Goal: Information Seeking & Learning: Learn about a topic

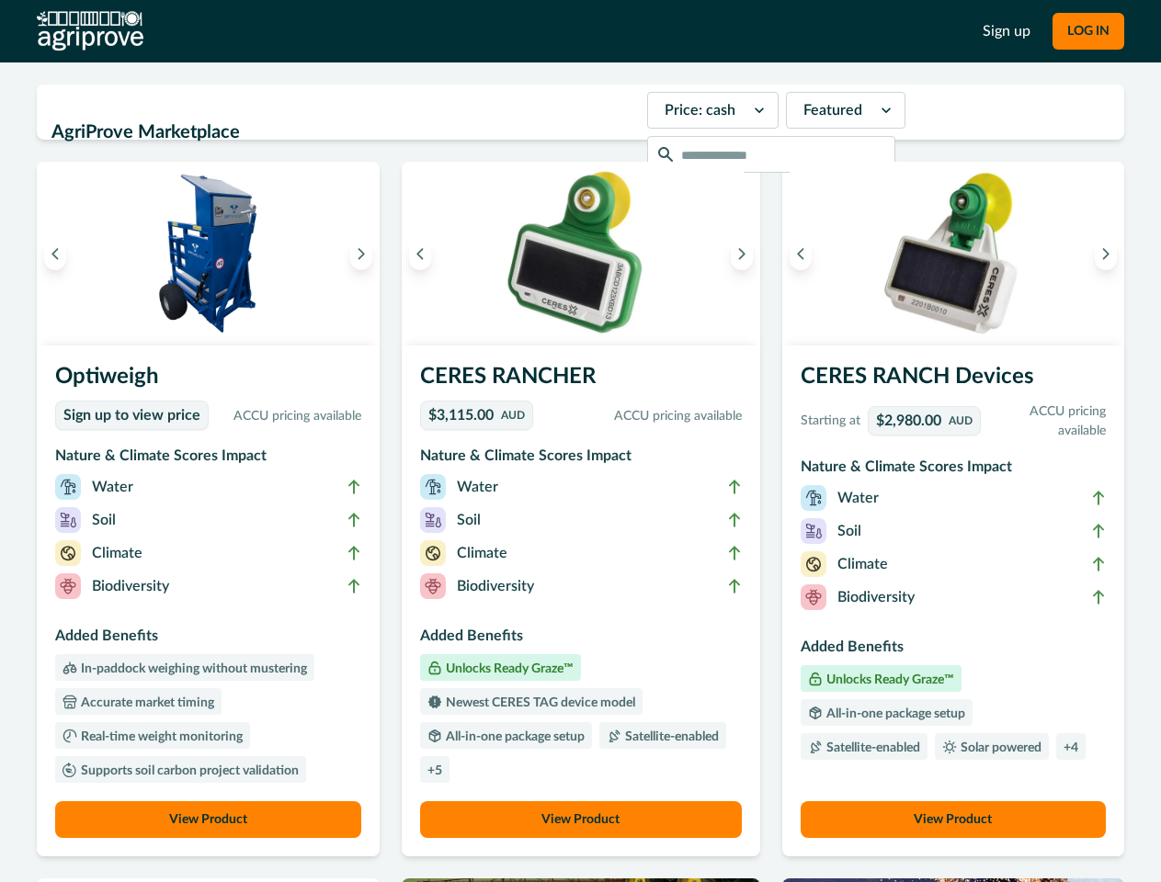
click at [1087, 31] on button "LOG IN" at bounding box center [1088, 31] width 72 height 37
click at [55, 254] on icon "Previous image" at bounding box center [55, 253] width 13 height 13
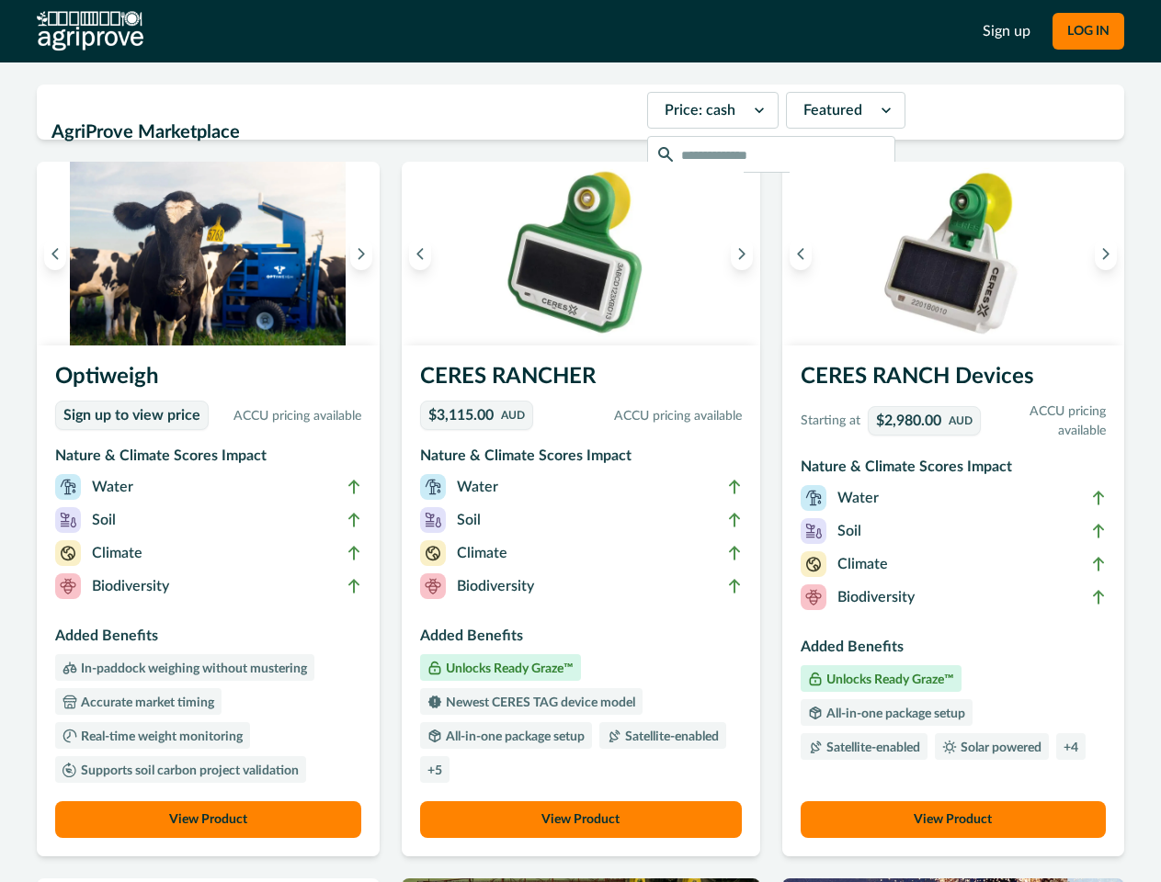
click at [366, 254] on icon "Next image" at bounding box center [361, 253] width 13 height 13
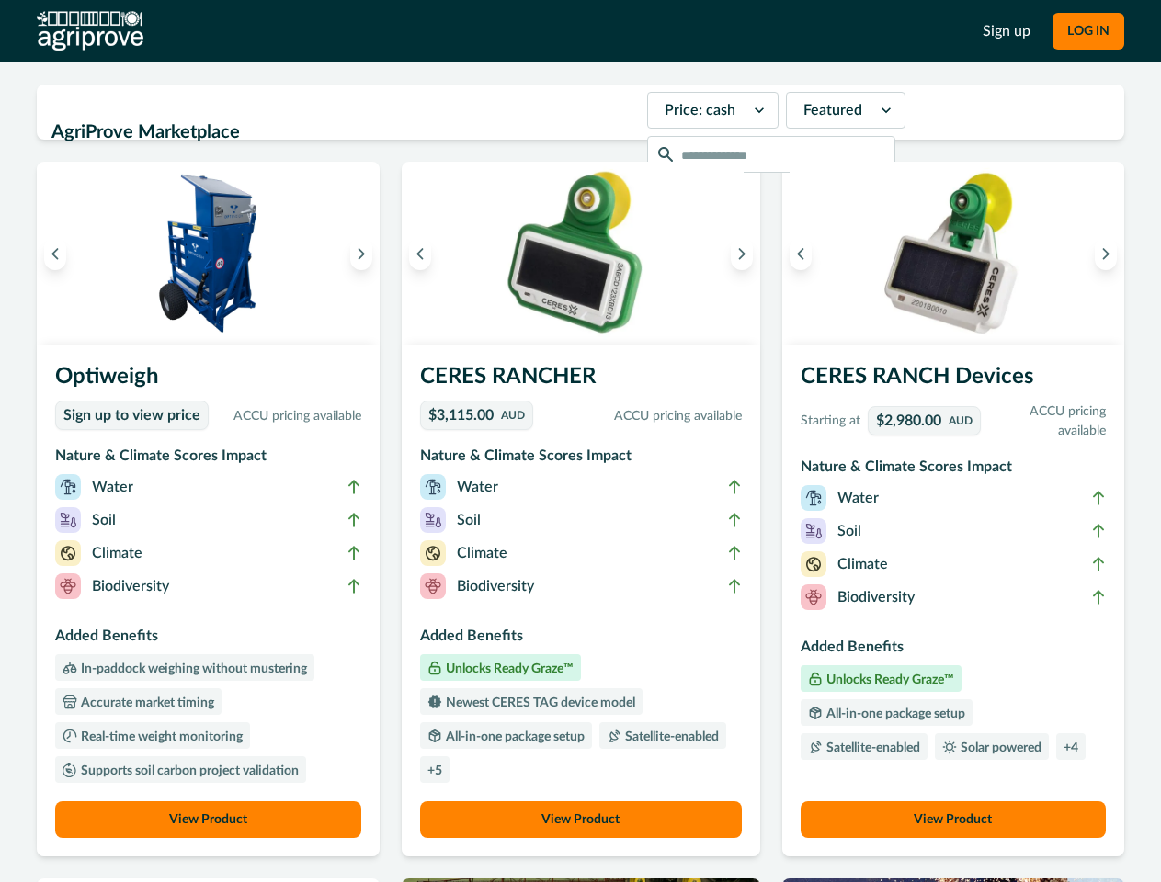
click at [210, 601] on li "Biodiversity" at bounding box center [208, 589] width 306 height 33
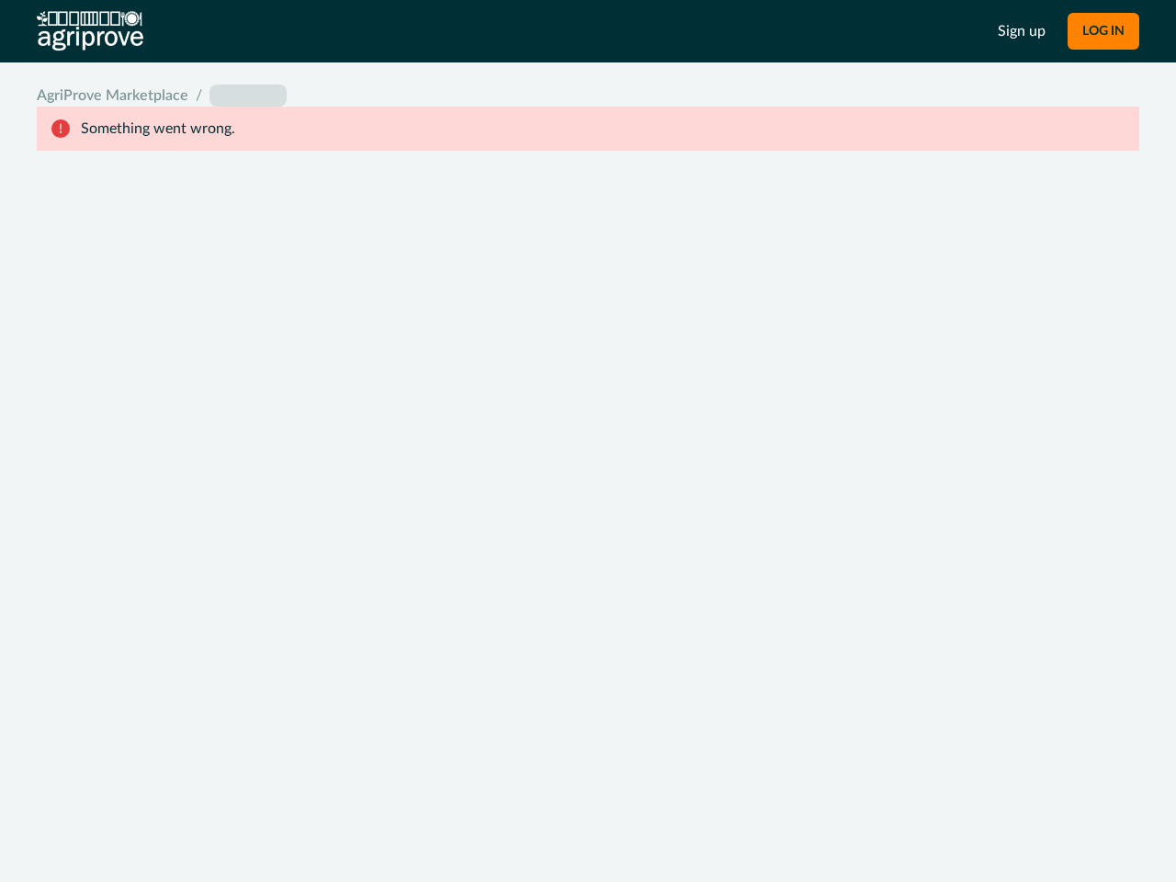
click at [736, 254] on div "System Error Something went wrong An unexpected error occurred. If this continu…" at bounding box center [588, 441] width 1176 height 882
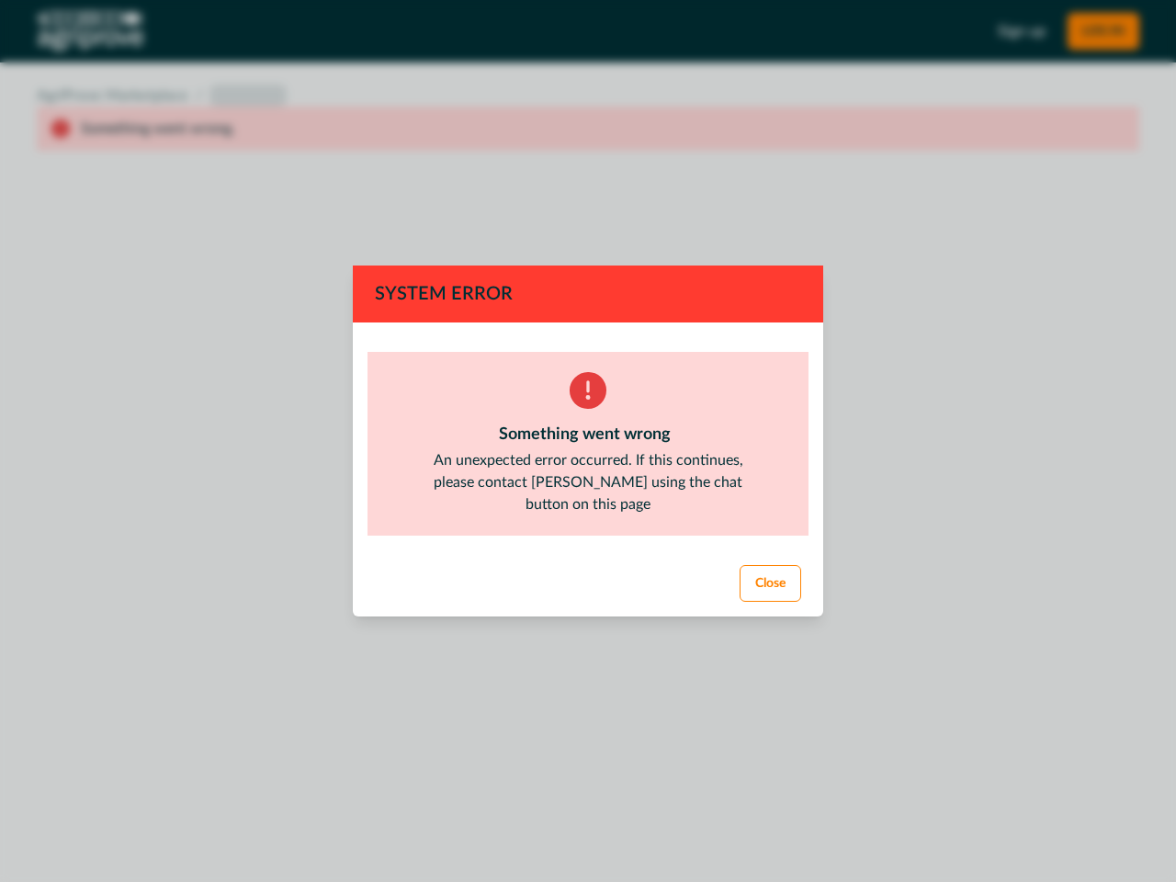
click at [580, 601] on footer "Close" at bounding box center [588, 583] width 470 height 66
click at [580, 820] on div "System Error Something went wrong An unexpected error occurred. If this continu…" at bounding box center [588, 441] width 1176 height 882
